Goal: Task Accomplishment & Management: Complete application form

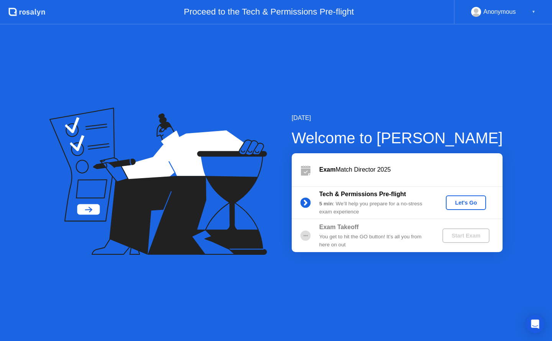
click at [455, 202] on div "Let's Go" at bounding box center [466, 203] width 34 height 6
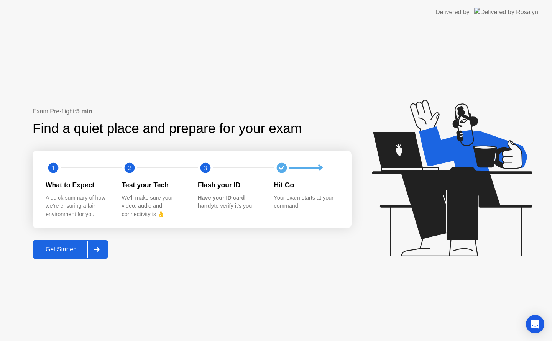
click at [48, 248] on div "Get Started" at bounding box center [61, 249] width 53 height 7
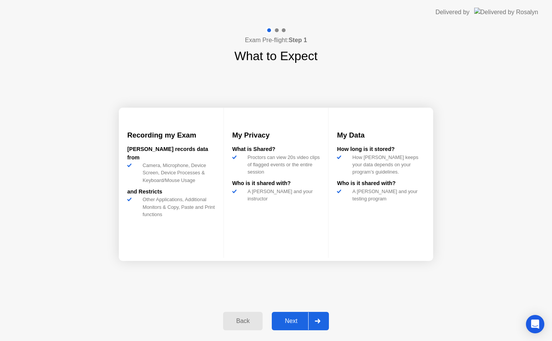
click at [295, 325] on div "Next" at bounding box center [291, 321] width 34 height 7
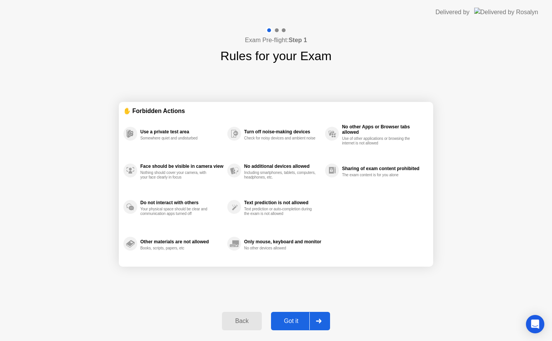
click at [294, 323] on div "Got it" at bounding box center [291, 321] width 36 height 7
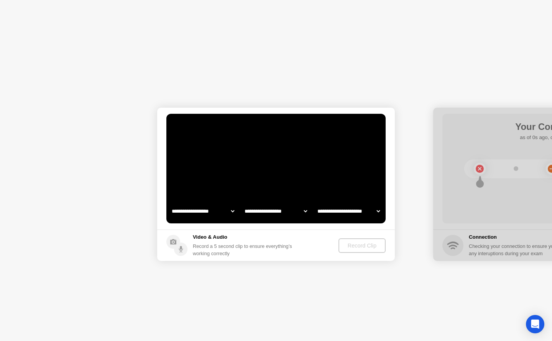
select select "**********"
select select "*******"
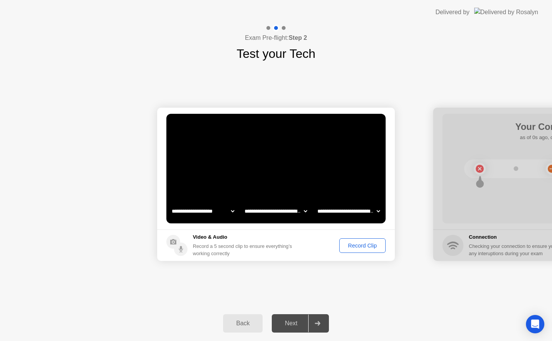
click at [355, 246] on div "Record Clip" at bounding box center [362, 246] width 41 height 6
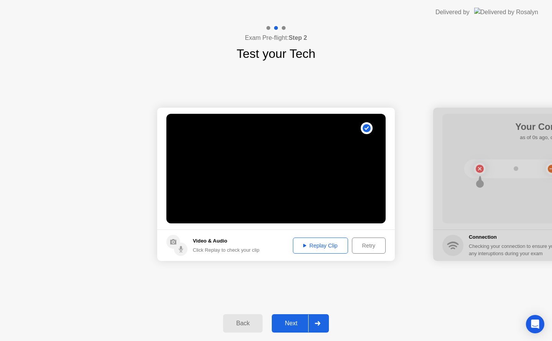
click at [293, 320] on div "Next" at bounding box center [291, 323] width 34 height 7
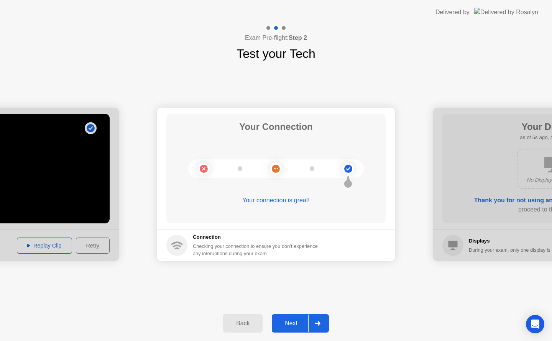
click at [289, 325] on div "Next" at bounding box center [291, 323] width 34 height 7
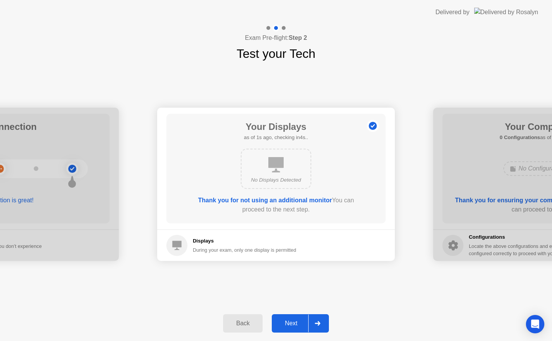
click at [291, 320] on div "Next" at bounding box center [291, 323] width 34 height 7
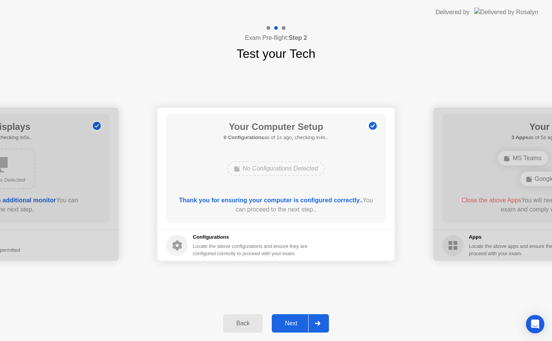
click at [298, 321] on div "Next" at bounding box center [291, 323] width 34 height 7
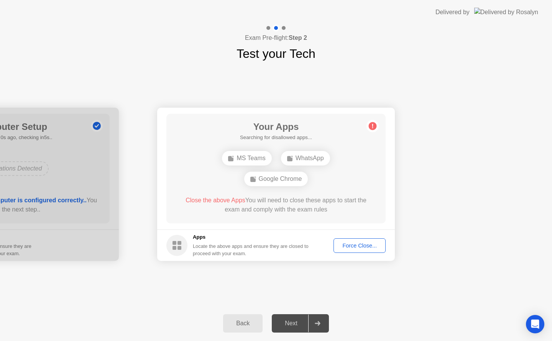
click at [343, 248] on div "Force Close..." at bounding box center [359, 246] width 47 height 6
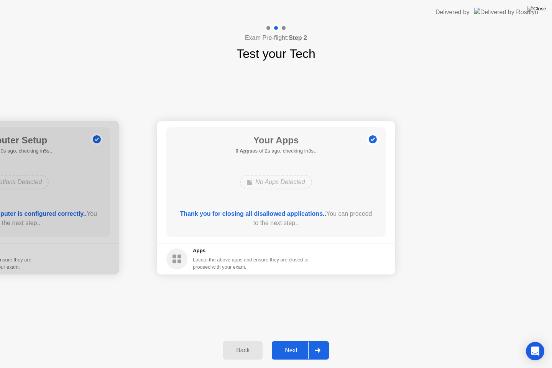
click at [289, 341] on div "Next" at bounding box center [291, 350] width 34 height 7
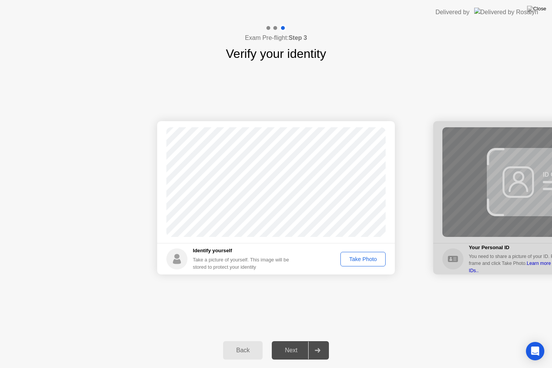
click at [354, 258] on div "Take Photo" at bounding box center [363, 259] width 40 height 6
click at [285, 341] on div "Next" at bounding box center [291, 350] width 34 height 7
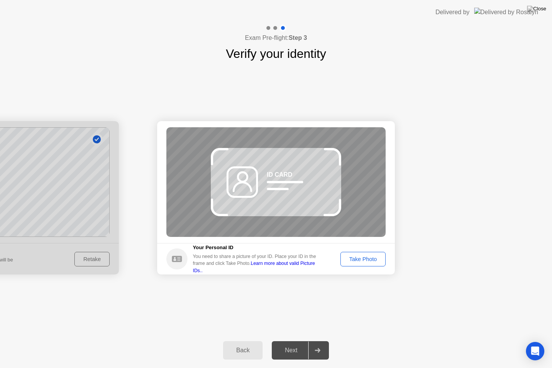
click at [358, 258] on div "Take Photo" at bounding box center [363, 259] width 40 height 6
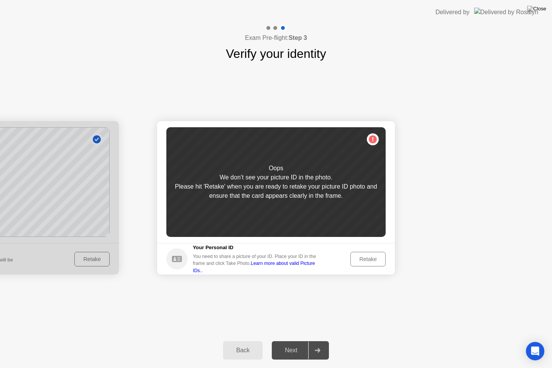
click at [189, 255] on div "Your Personal ID You need to share a picture of your ID. Place your ID in the f…" at bounding box center [243, 259] width 155 height 30
click at [177, 259] on icon at bounding box center [177, 259] width 10 height 6
click at [309, 265] on link "Learn more about valid Picture IDs.." at bounding box center [254, 267] width 122 height 12
click at [241, 341] on div "Back" at bounding box center [242, 350] width 35 height 7
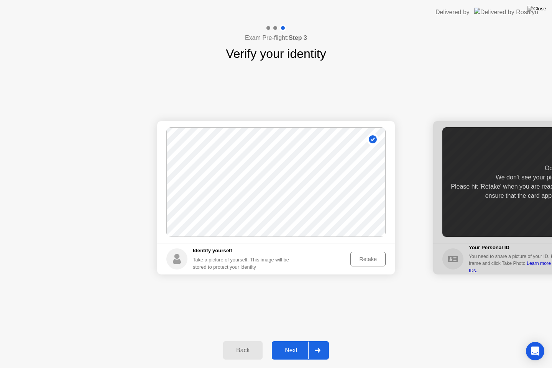
click at [290, 341] on div "Next" at bounding box center [291, 350] width 34 height 7
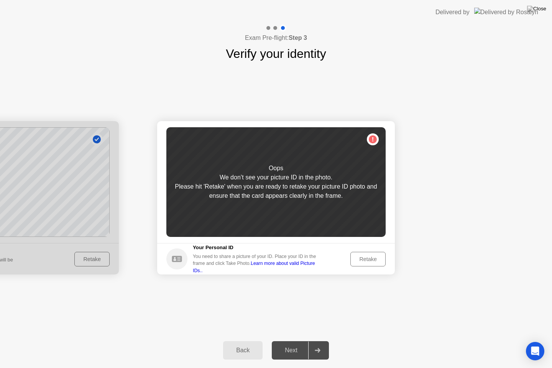
click at [373, 140] on div "Oops We don’t see your picture ID in the photo. Please hit 'Retake' when you ar…" at bounding box center [275, 182] width 219 height 110
drag, startPoint x: 241, startPoint y: 165, endPoint x: 306, endPoint y: 192, distance: 70.4
click at [306, 192] on div "Oops We don’t see your picture ID in the photo. Please hit 'Retake' when you ar…" at bounding box center [275, 182] width 219 height 110
click at [304, 192] on div "Please hit 'Retake' when you are ready to retake your picture ID photo and ensu…" at bounding box center [275, 191] width 219 height 18
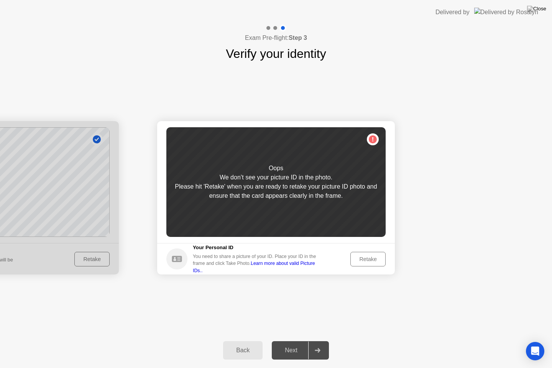
click at [371, 262] on div "Retake" at bounding box center [368, 259] width 30 height 6
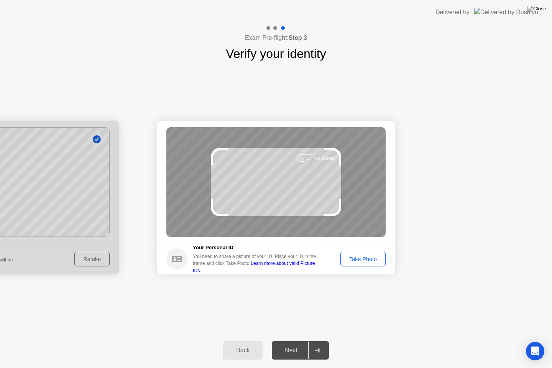
click at [364, 256] on div "Take Photo" at bounding box center [363, 259] width 40 height 6
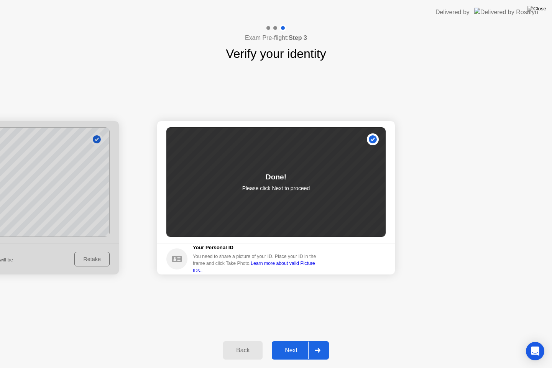
click at [284, 341] on div "Next" at bounding box center [291, 350] width 34 height 7
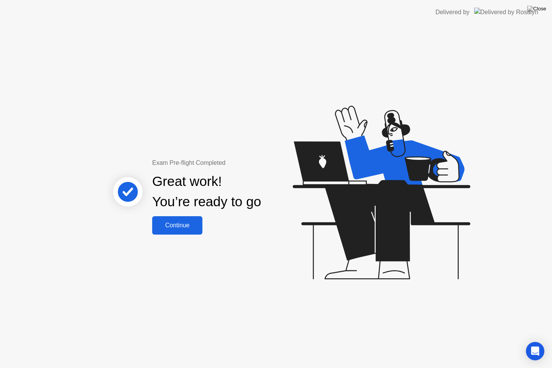
click at [189, 227] on div "Continue" at bounding box center [177, 225] width 46 height 7
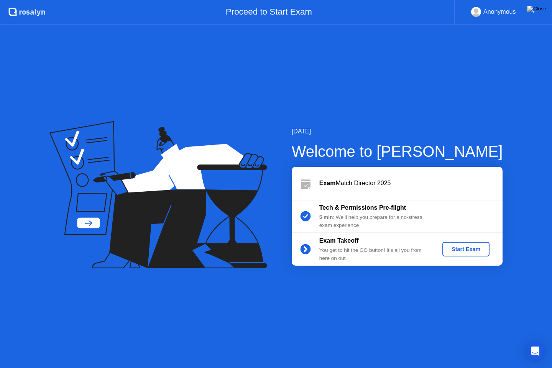
click at [454, 247] on div "Start Exam" at bounding box center [465, 249] width 41 height 6
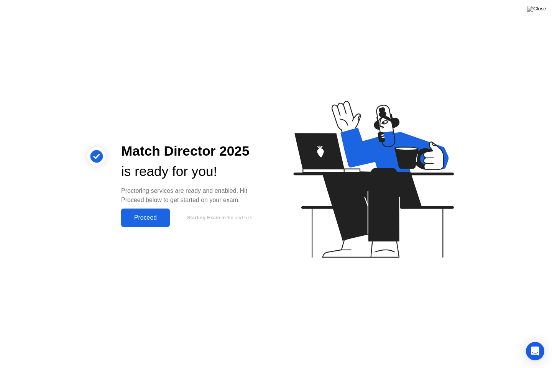
click at [151, 216] on div "Proceed" at bounding box center [145, 217] width 44 height 7
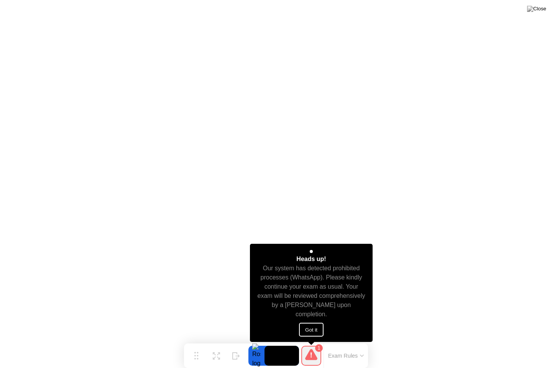
click at [317, 328] on button "Got it" at bounding box center [311, 330] width 25 height 14
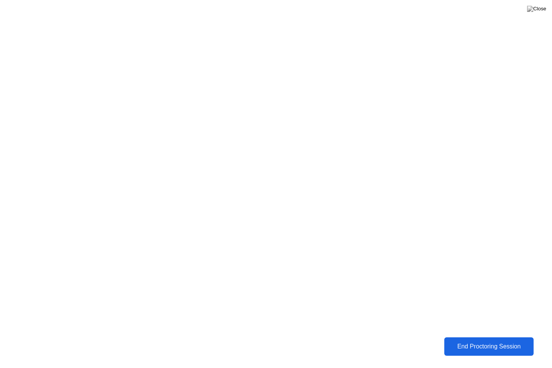
click at [503, 341] on div "End Proctoring Session" at bounding box center [489, 346] width 85 height 7
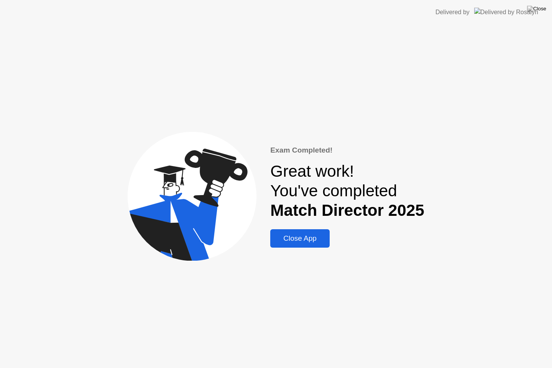
click at [312, 237] on div "Close App" at bounding box center [300, 238] width 55 height 8
